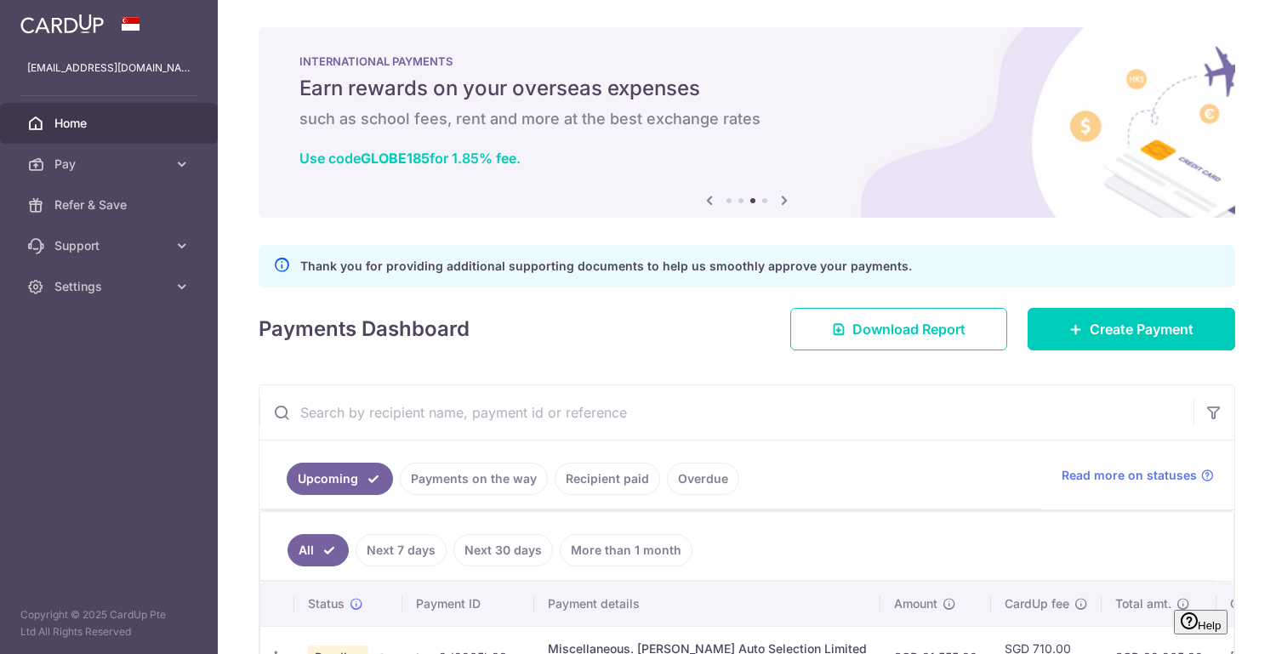
scroll to position [126, 0]
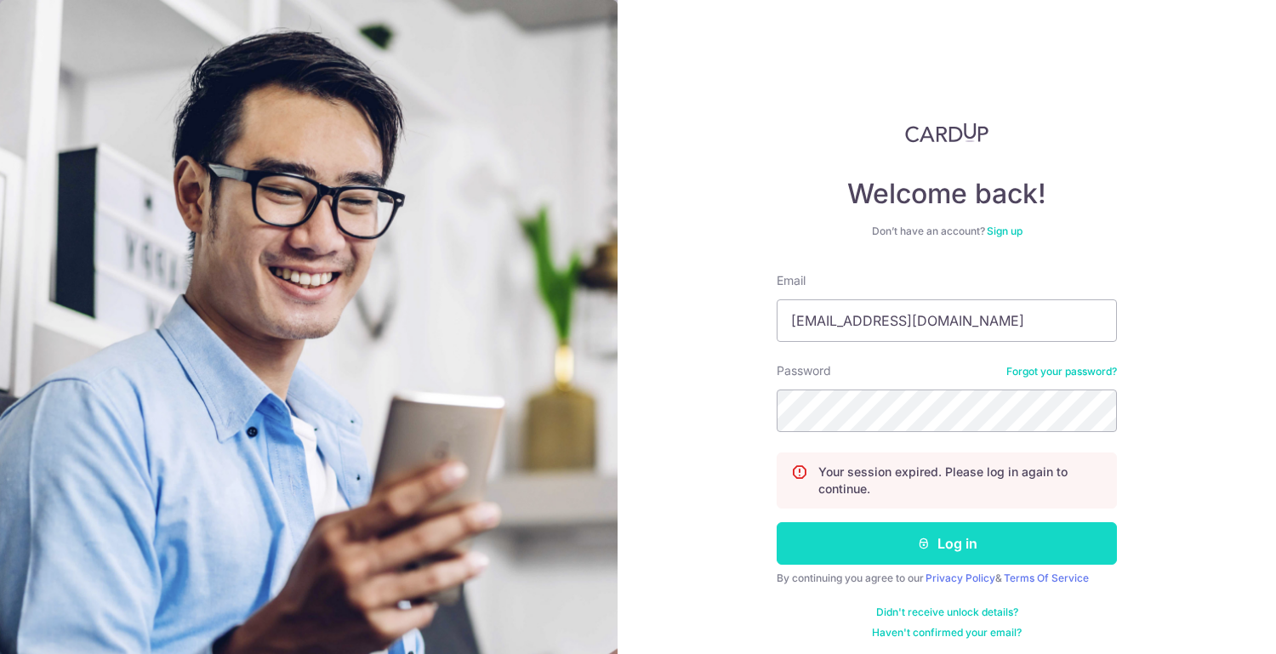
click at [927, 541] on button "Log in" at bounding box center [947, 543] width 340 height 43
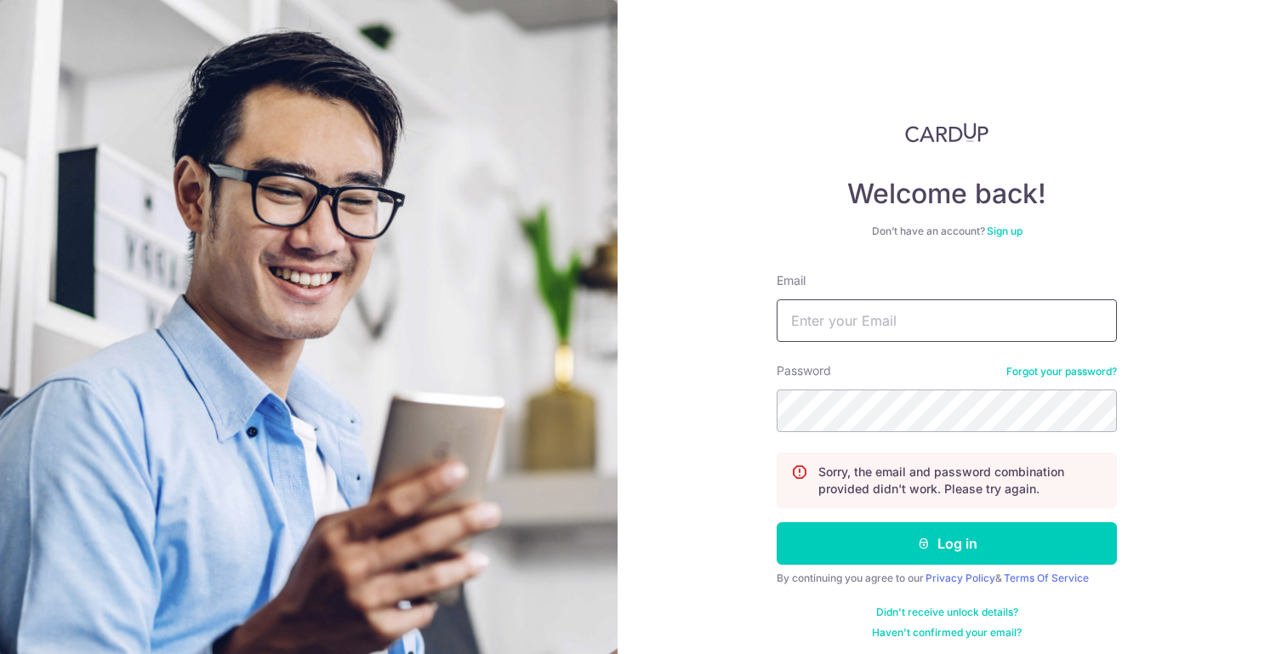
click at [843, 323] on input "Email" at bounding box center [947, 320] width 340 height 43
type input "[EMAIL_ADDRESS][DOMAIN_NAME]"
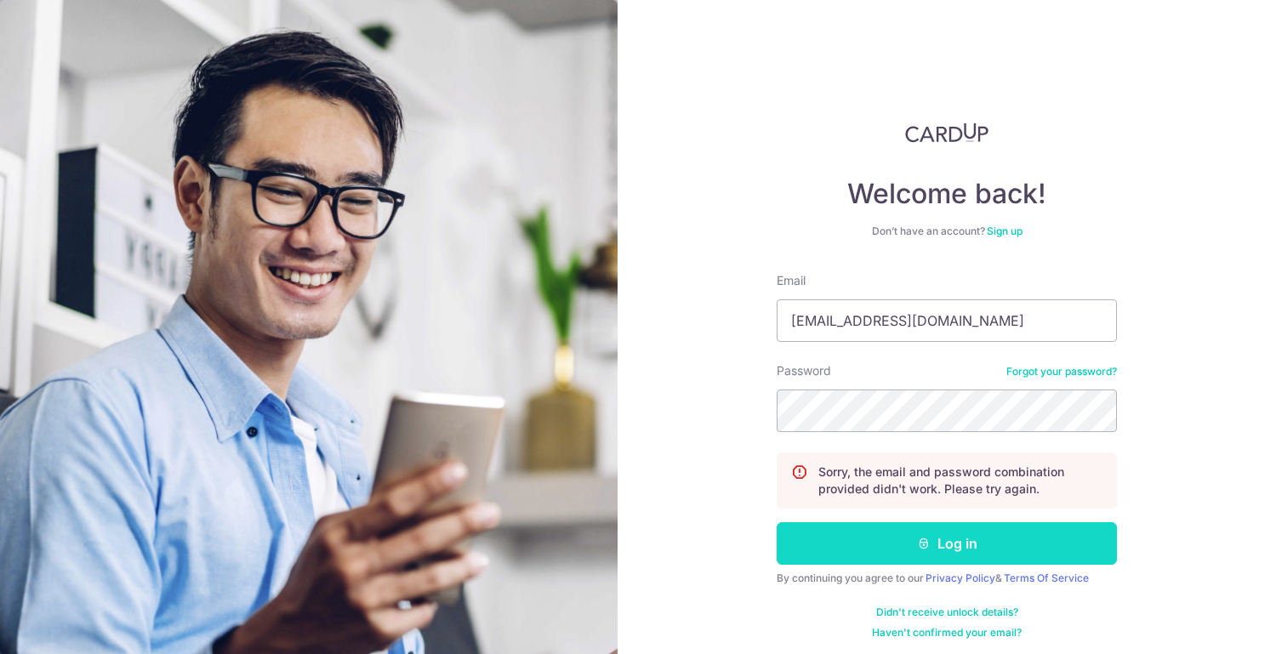
click at [942, 542] on button "Log in" at bounding box center [947, 543] width 340 height 43
